Goal: Information Seeking & Learning: Find contact information

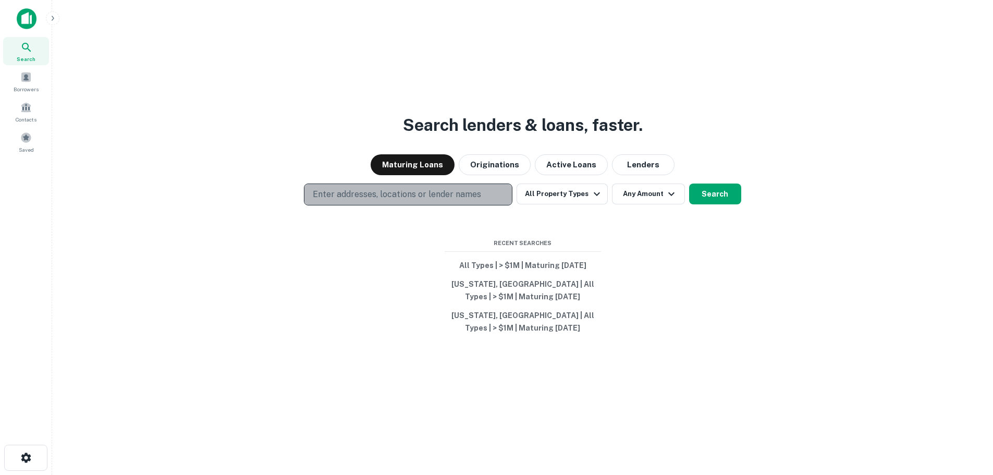
click at [371, 188] on p "Enter addresses, locations or lender names" at bounding box center [397, 194] width 168 height 13
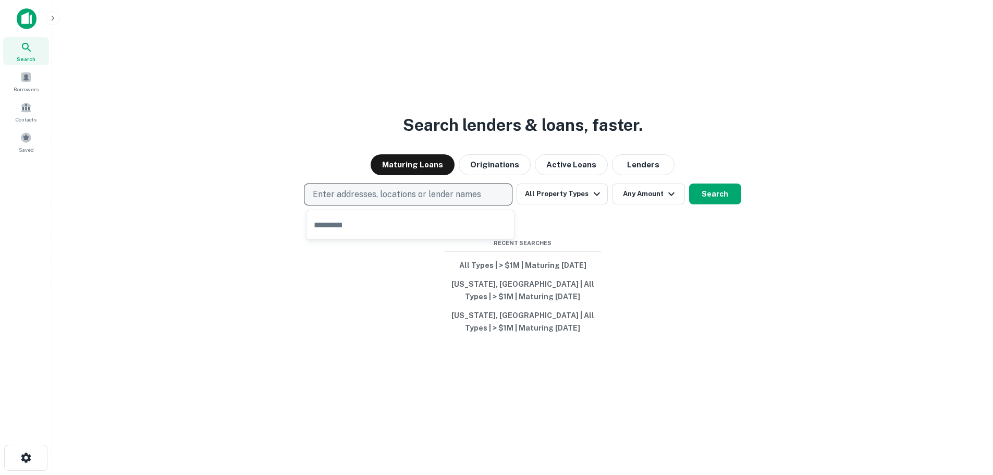
type input "**********"
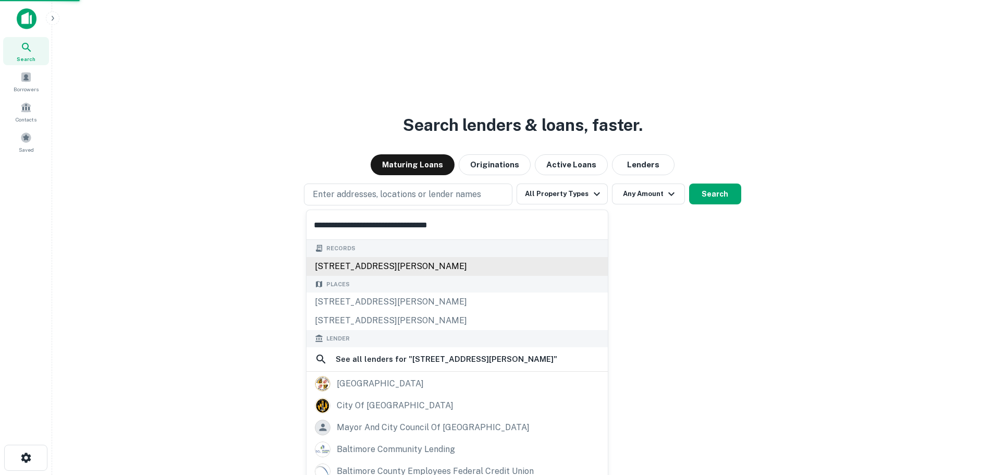
click at [377, 267] on div "800 s caton ave, baltimore, md, 21229" at bounding box center [457, 266] width 301 height 19
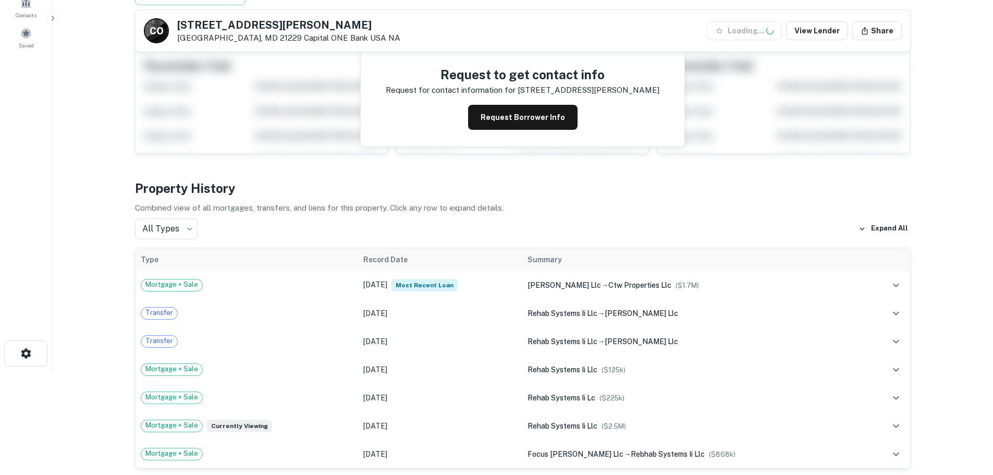
scroll to position [156, 0]
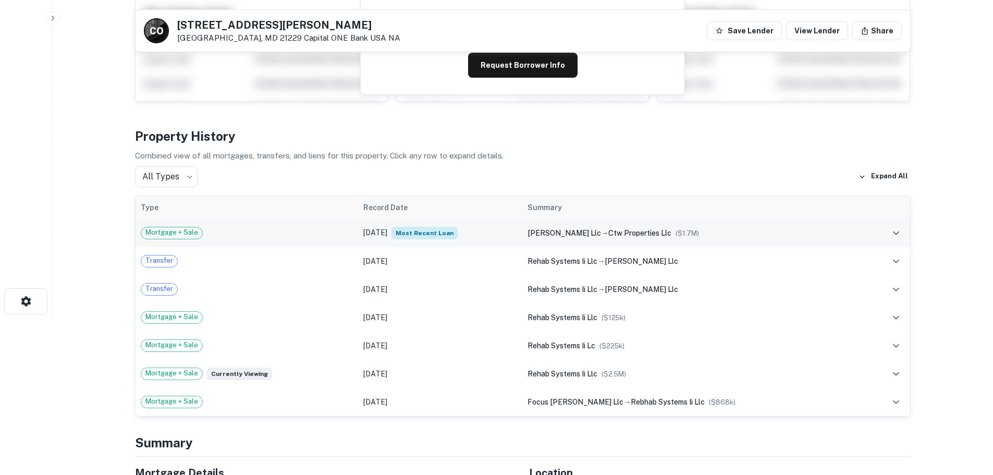
click at [274, 228] on div "Mortgage + Sale" at bounding box center [247, 233] width 212 height 13
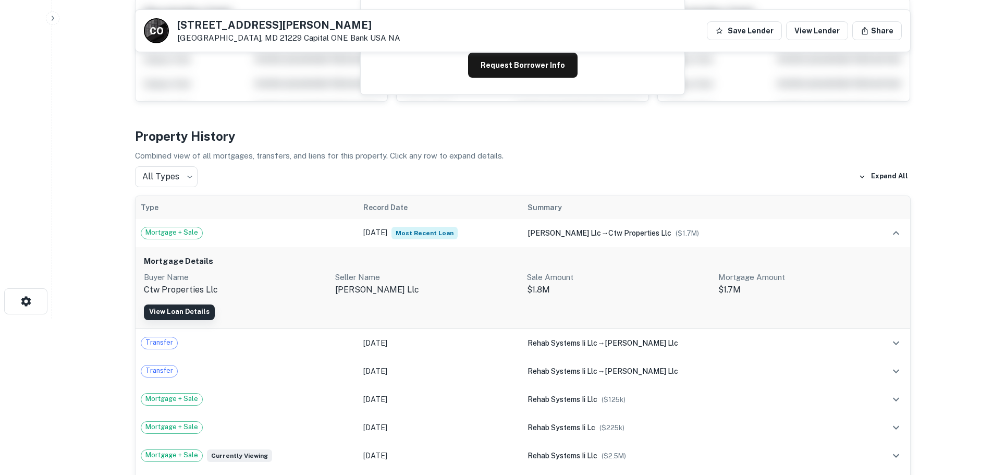
click at [183, 313] on link "View Loan Details" at bounding box center [179, 313] width 71 height 16
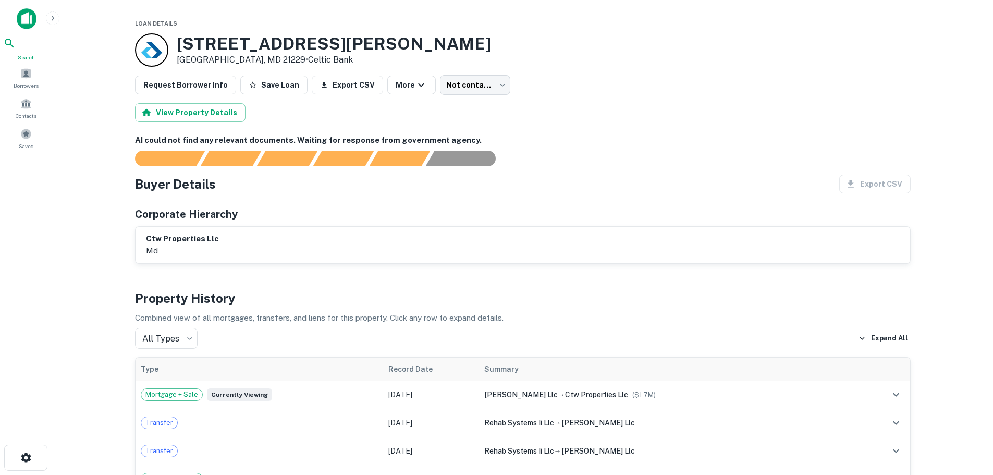
click at [38, 46] on div "Search" at bounding box center [26, 49] width 46 height 25
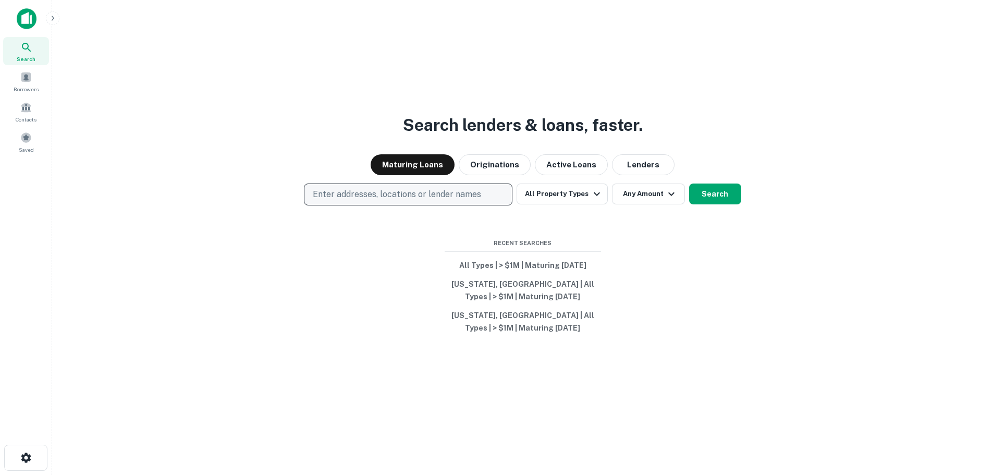
click at [355, 197] on p "Enter addresses, locations or lender names" at bounding box center [397, 194] width 168 height 13
type input "**********"
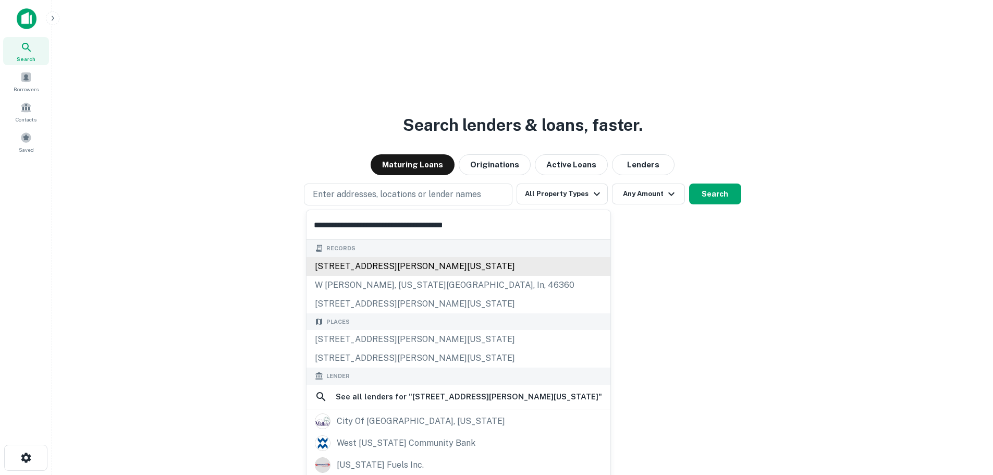
click at [361, 265] on div "501 w kieffer rd, michigan city, in, 46360" at bounding box center [459, 266] width 304 height 19
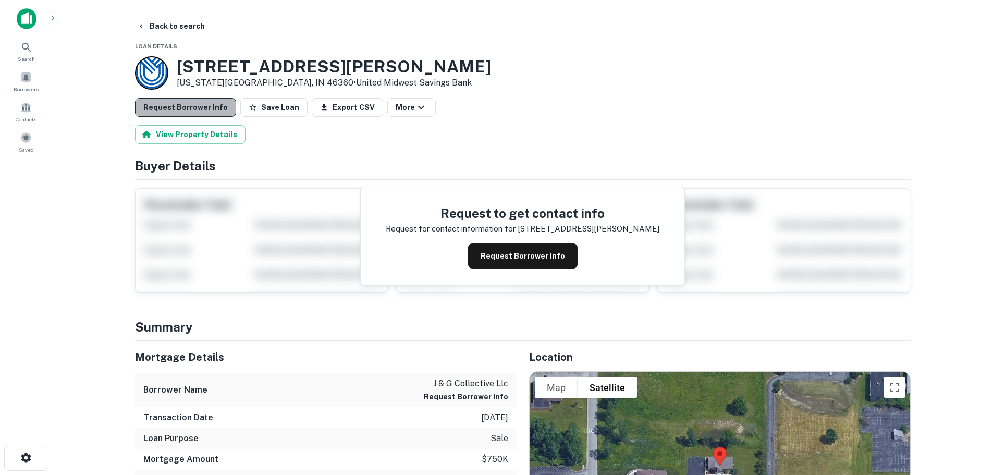
click at [206, 108] on button "Request Borrower Info" at bounding box center [185, 107] width 101 height 19
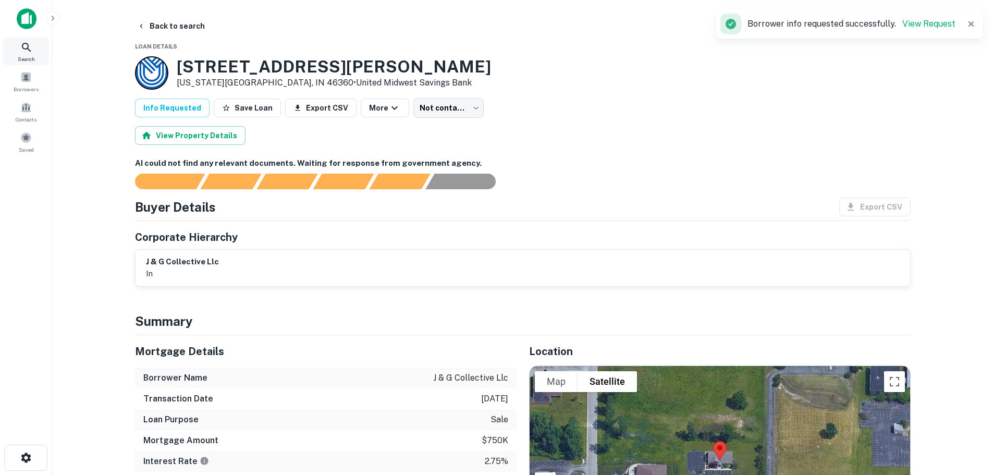
click at [31, 48] on icon at bounding box center [26, 47] width 13 height 13
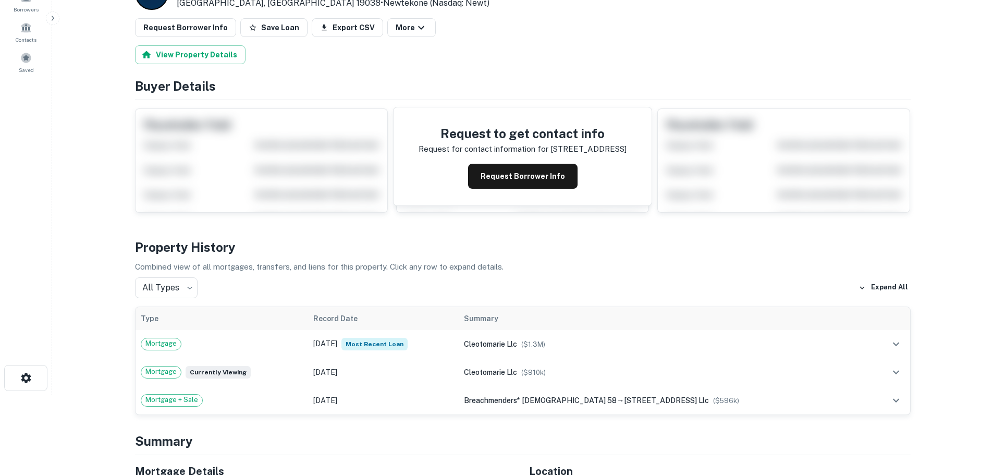
scroll to position [104, 0]
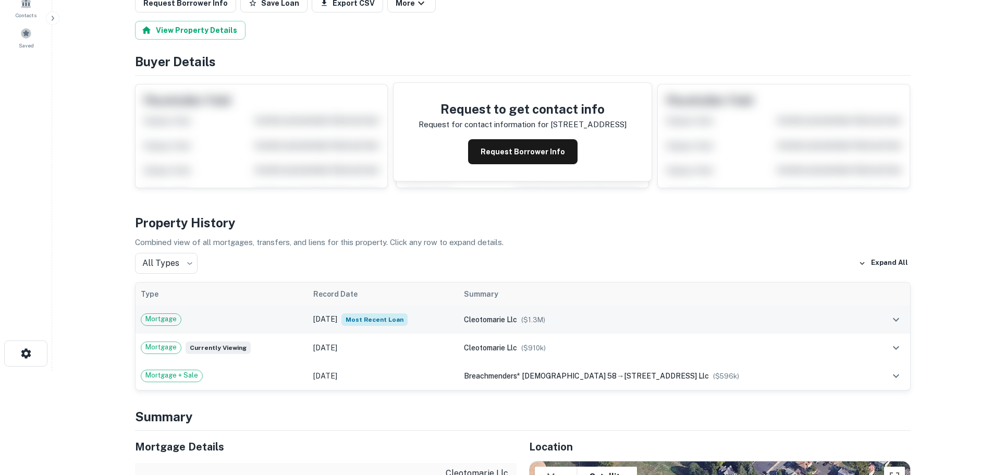
click at [291, 312] on td "Mortgage" at bounding box center [222, 320] width 173 height 28
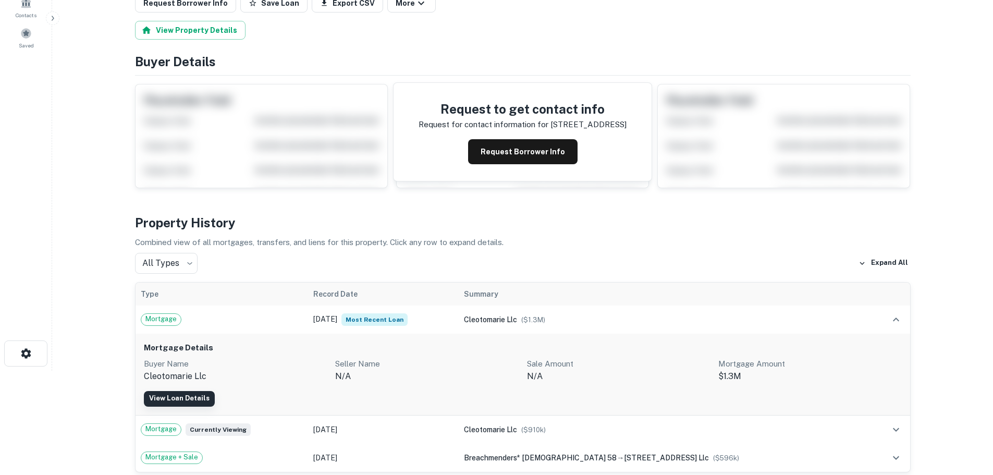
click at [193, 398] on link "View Loan Details" at bounding box center [179, 399] width 71 height 16
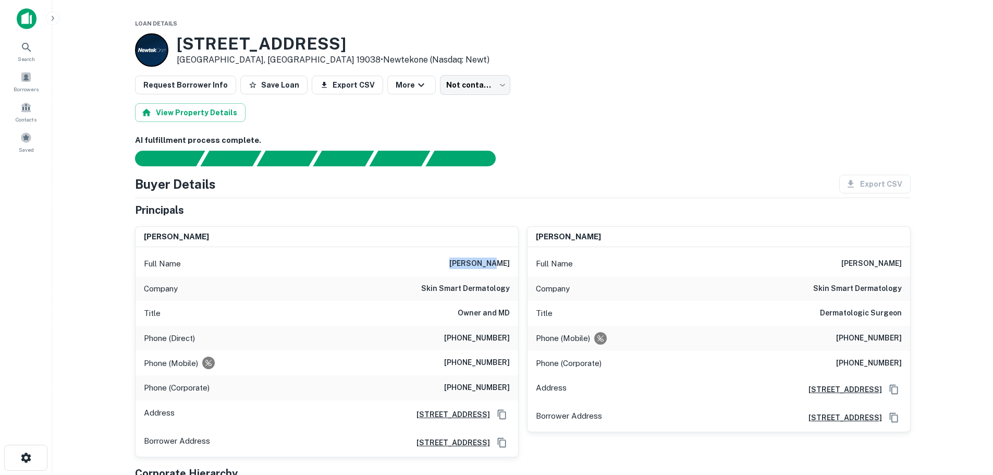
drag, startPoint x: 463, startPoint y: 263, endPoint x: 516, endPoint y: 265, distance: 53.2
click at [516, 265] on div "Full Name toby shawe" at bounding box center [327, 263] width 383 height 25
copy h6 "toby shawe"
drag, startPoint x: 420, startPoint y: 290, endPoint x: 517, endPoint y: 287, distance: 97.1
click at [517, 287] on div "Company skin smart dermatology" at bounding box center [327, 288] width 383 height 25
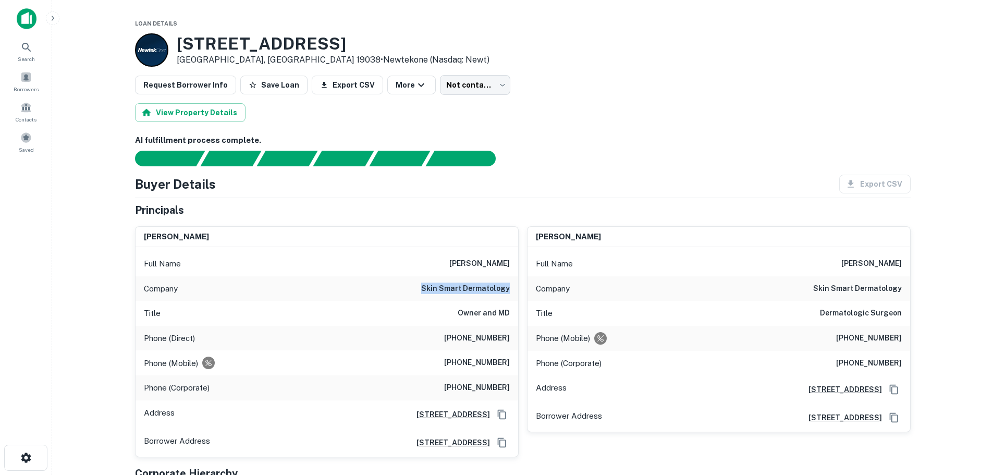
copy h6 "skin smart dermatology"
drag, startPoint x: 436, startPoint y: 362, endPoint x: 510, endPoint y: 357, distance: 73.7
click at [510, 357] on div "Phone (Mobile) (215) 880-6536" at bounding box center [327, 362] width 383 height 25
copy h6 "(215) 880-6536"
click at [35, 49] on div "Search" at bounding box center [26, 51] width 46 height 28
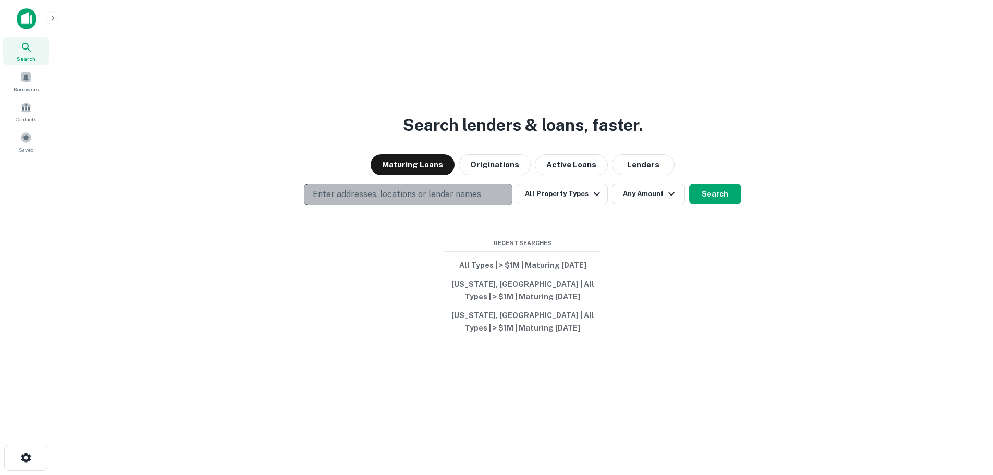
click at [375, 186] on button "Enter addresses, locations or lender names" at bounding box center [408, 195] width 209 height 22
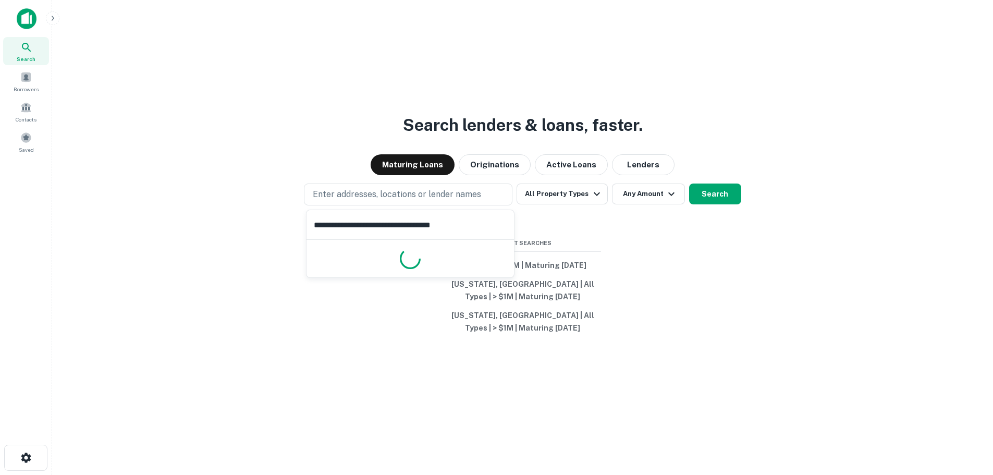
type input "**********"
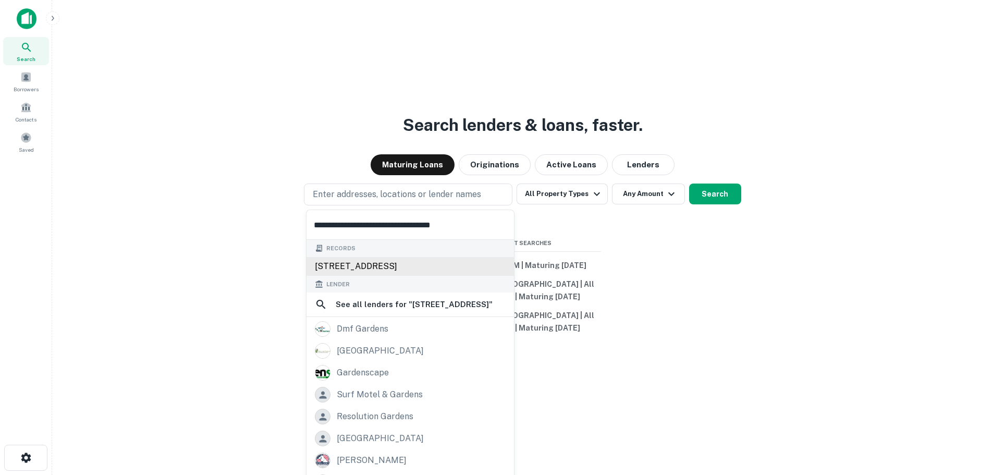
click at [410, 262] on div "3613 gage ave, bell gardens, ca, 90201" at bounding box center [411, 266] width 208 height 19
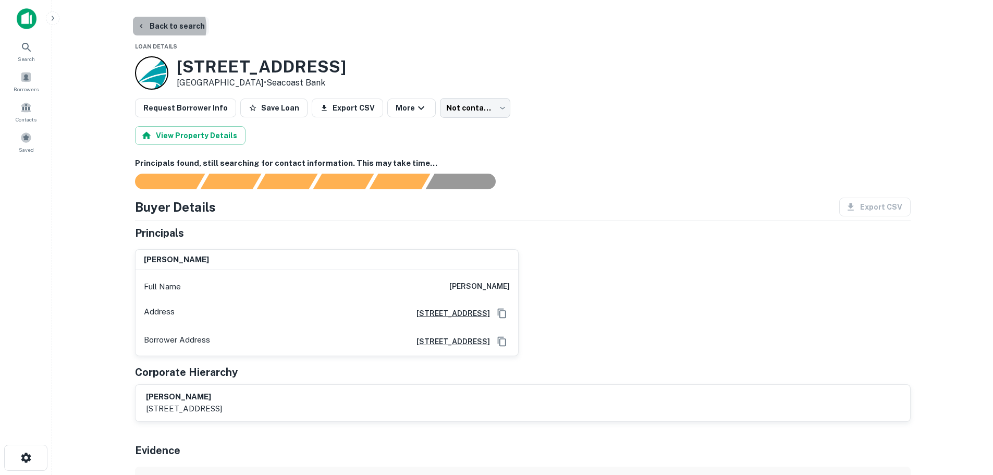
click at [163, 27] on button "Back to search" at bounding box center [171, 26] width 76 height 19
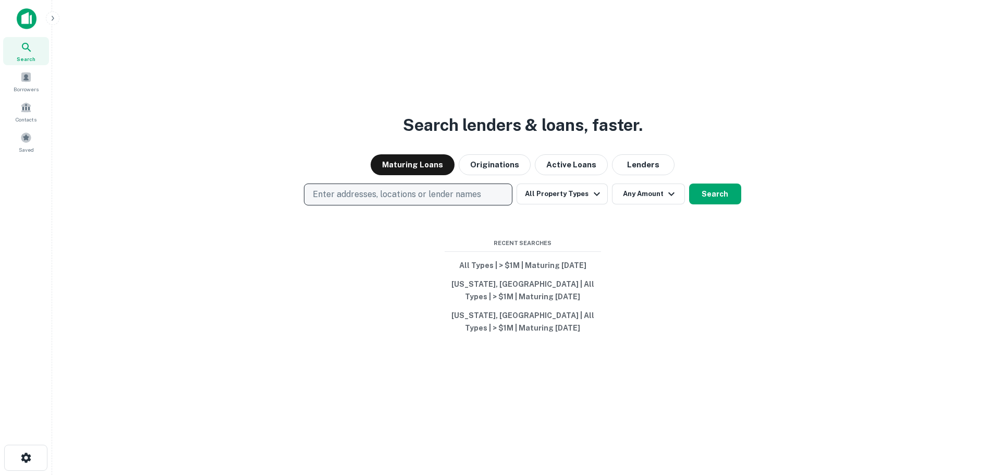
click at [406, 193] on p "Enter addresses, locations or lender names" at bounding box center [397, 194] width 168 height 13
type input "**********"
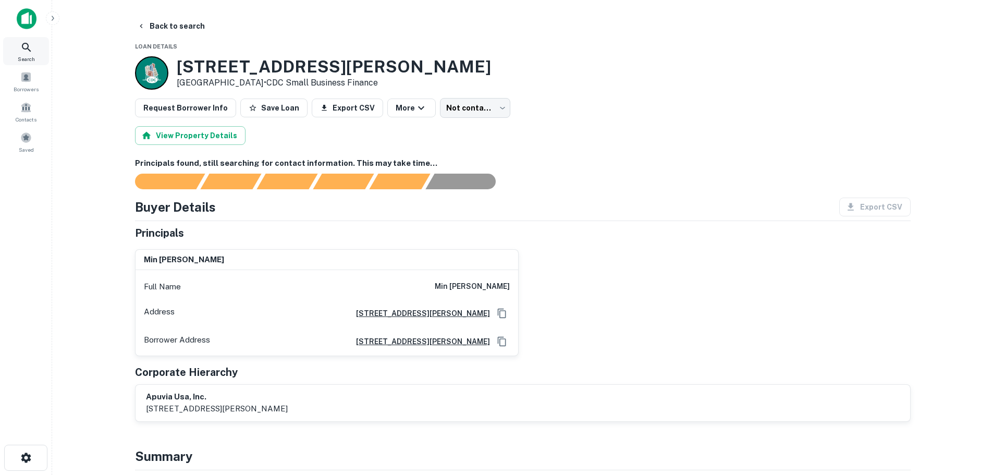
click at [26, 57] on span "Search" at bounding box center [26, 59] width 17 height 8
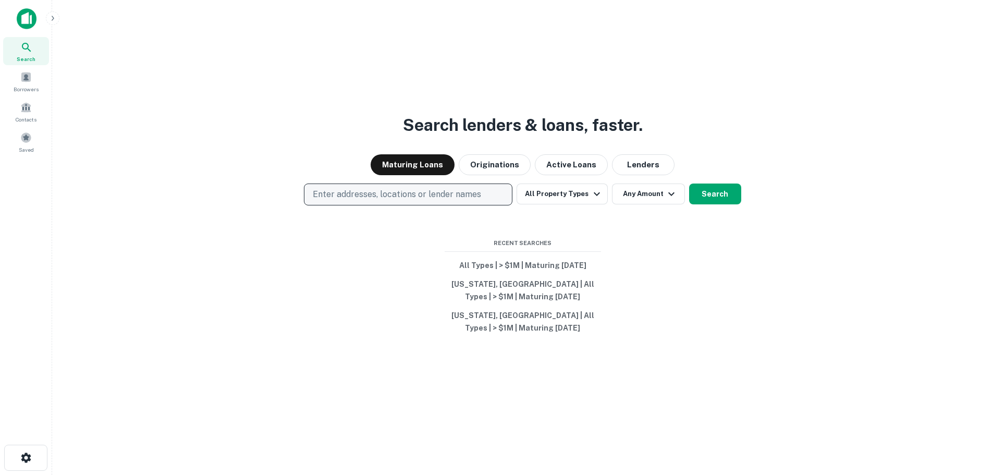
click at [359, 193] on p "Enter addresses, locations or lender names" at bounding box center [397, 194] width 168 height 13
type input "**********"
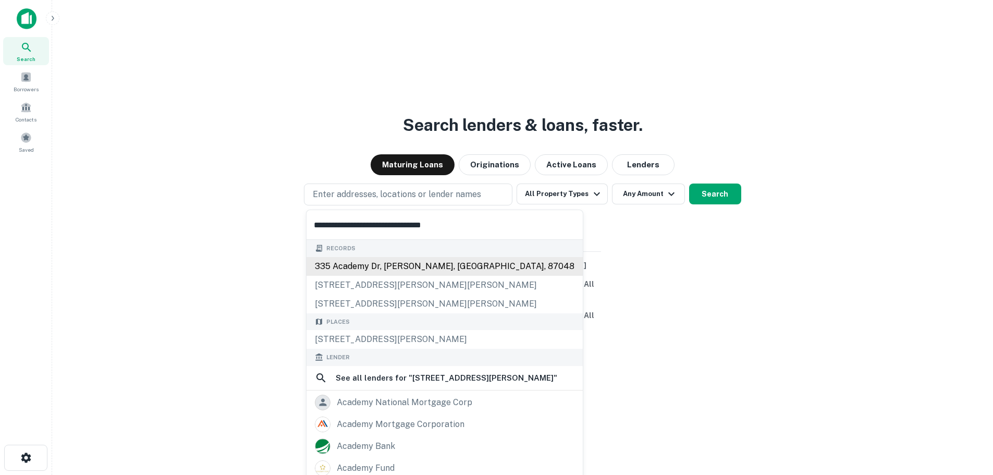
click at [355, 260] on div "335 academy dr, [PERSON_NAME], [GEOGRAPHIC_DATA], 87048" at bounding box center [445, 266] width 276 height 19
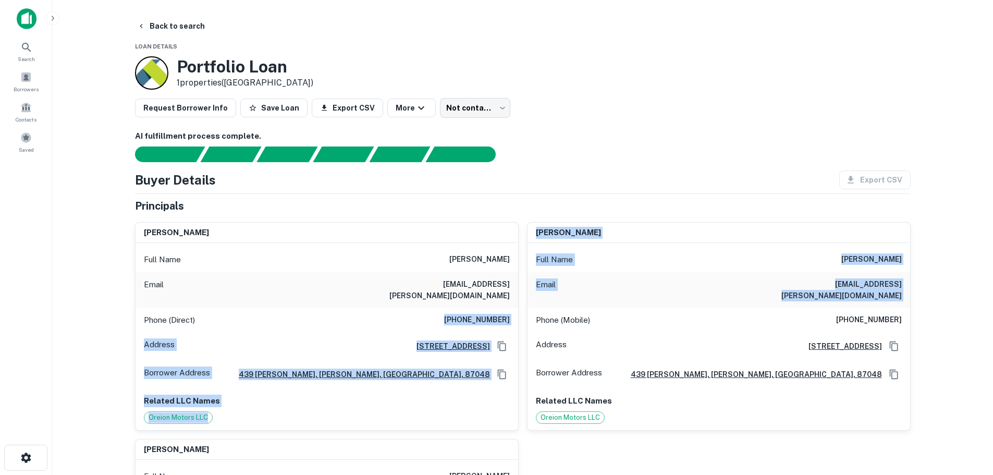
drag, startPoint x: 454, startPoint y: 308, endPoint x: 519, endPoint y: 313, distance: 65.4
click at [519, 313] on div "kent w knox Full Name kent w knox Email kent.knox@hotmail.com Phone (Direct) (5…" at bounding box center [519, 401] width 784 height 374
click at [491, 308] on div "Phone (Direct) (505) 328-3500" at bounding box center [327, 320] width 383 height 25
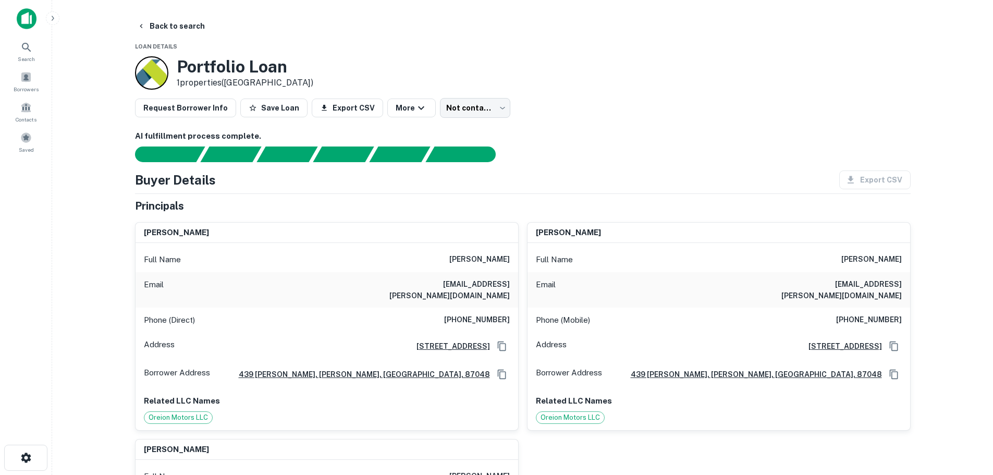
click at [490, 314] on h6 "(505) 328-3500" at bounding box center [477, 320] width 66 height 13
